Goal: Task Accomplishment & Management: Use online tool/utility

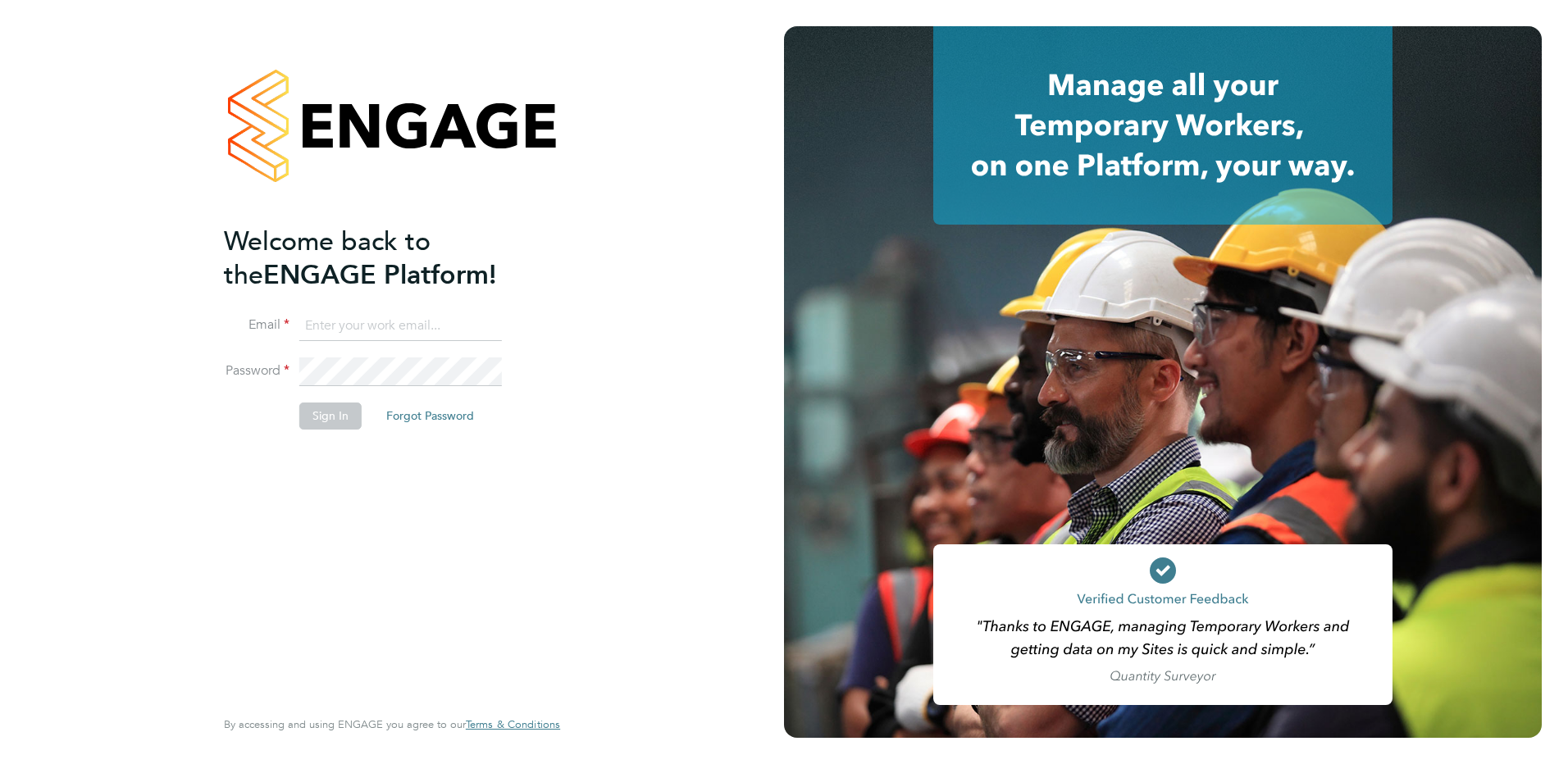
type input "jessica.macgregor@weareoptimum.com"
click at [327, 417] on button "Sign In" at bounding box center [330, 415] width 62 height 26
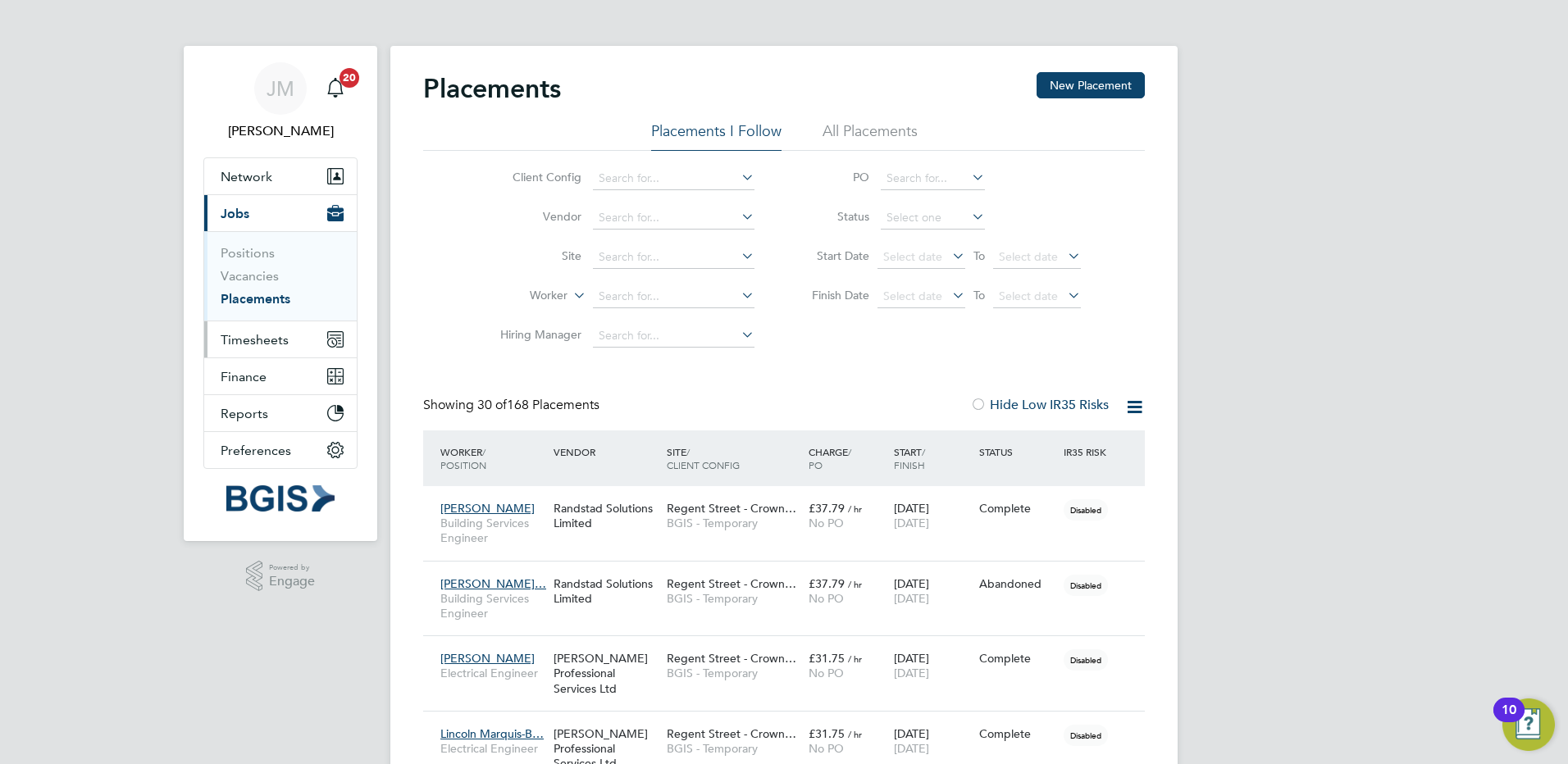
click at [276, 342] on span "Timesheets" at bounding box center [255, 340] width 68 height 15
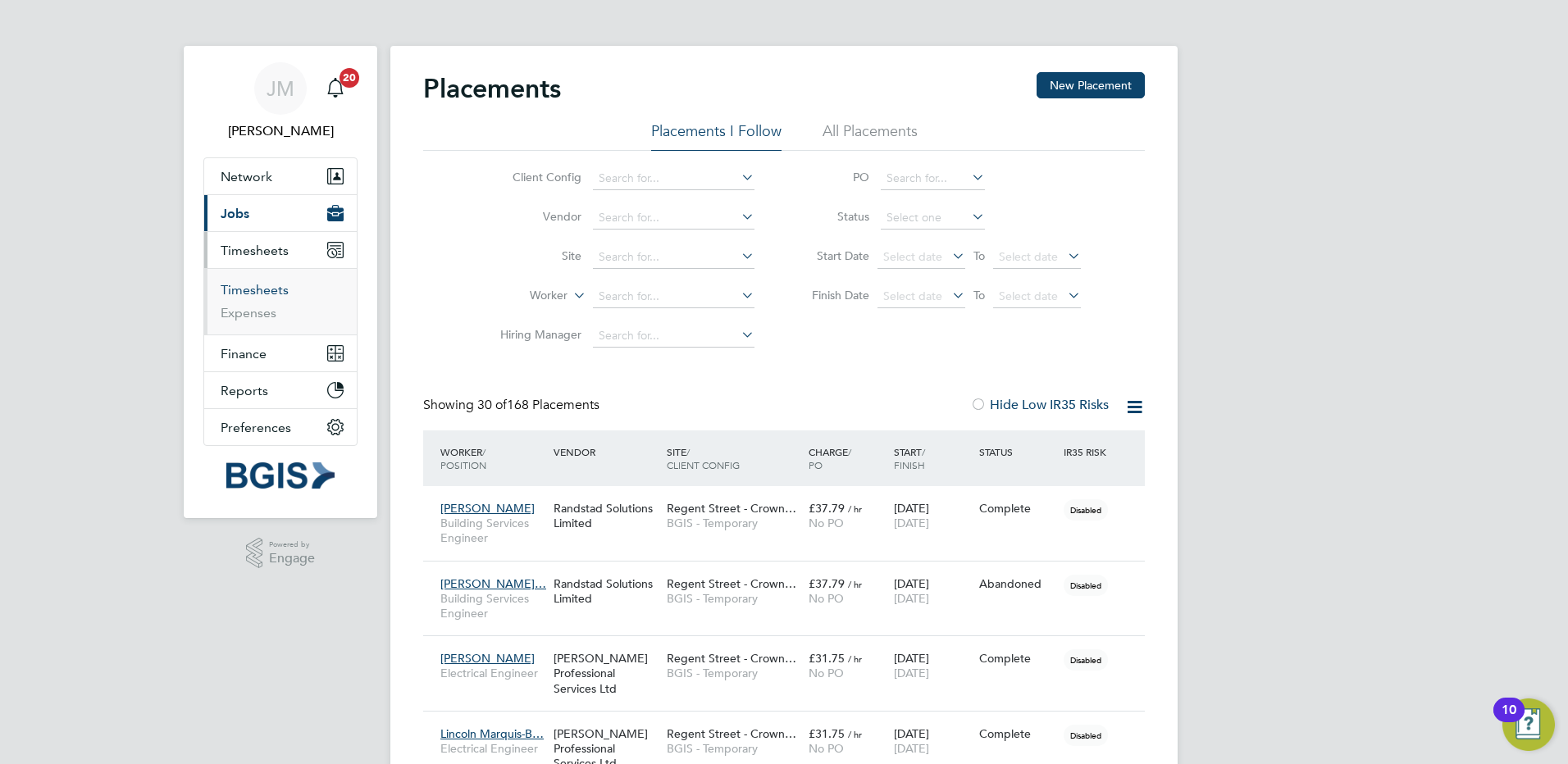
click at [257, 294] on link "Timesheets" at bounding box center [255, 290] width 68 height 15
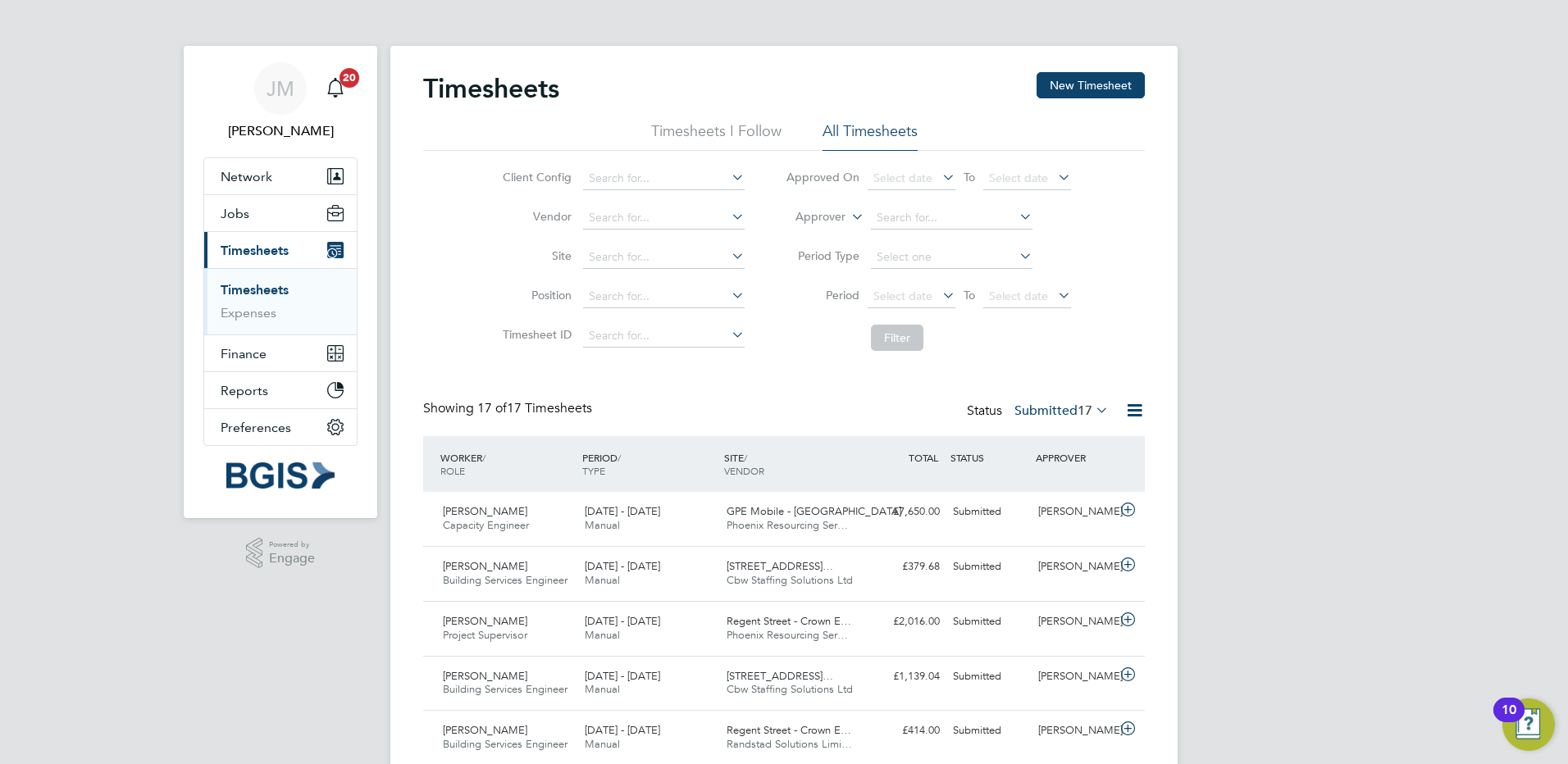
click at [696, 131] on li "Timesheets I Follow" at bounding box center [717, 136] width 131 height 30
